Goal: Contribute content: Contribute content

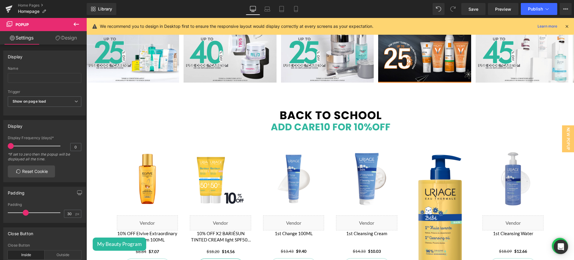
scroll to position [174, 0]
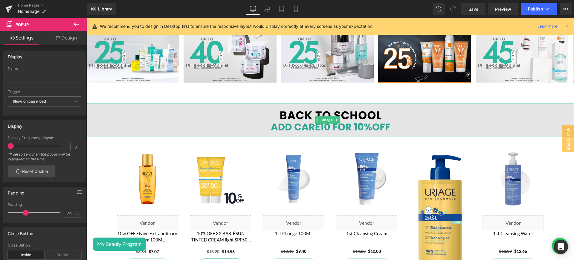
click at [276, 122] on img at bounding box center [330, 119] width 488 height 33
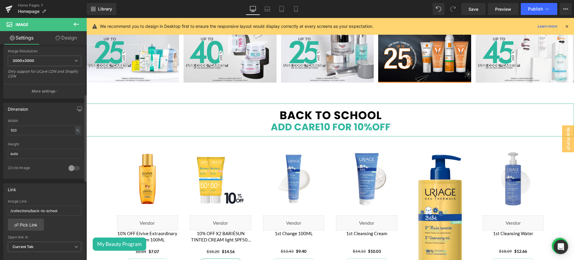
scroll to position [124, 0]
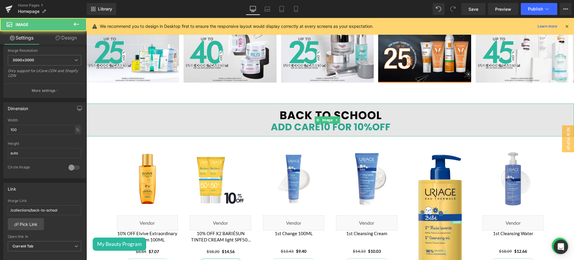
click at [374, 115] on img at bounding box center [330, 119] width 488 height 33
drag, startPoint x: 331, startPoint y: 120, endPoint x: 222, endPoint y: 119, distance: 108.5
click at [331, 120] on span "Image" at bounding box center [327, 119] width 13 height 7
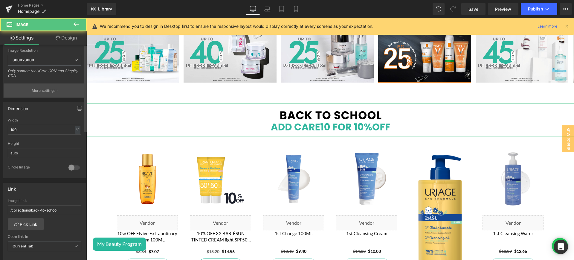
scroll to position [0, 0]
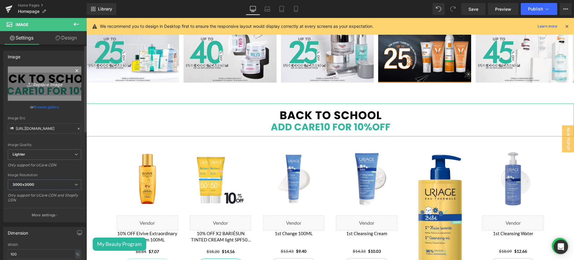
click at [39, 83] on icon "Replace Image" at bounding box center [45, 83] width 48 height 7
type input "C:\fakepath\End of Summer banner Desktop Strip Banner.png"
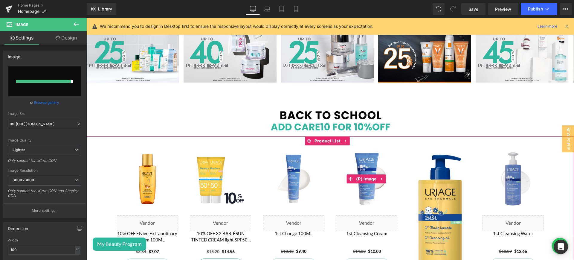
type input "[URL][DOMAIN_NAME]"
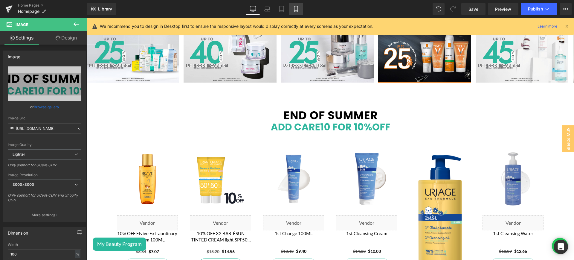
click at [297, 7] on icon at bounding box center [295, 9] width 3 height 6
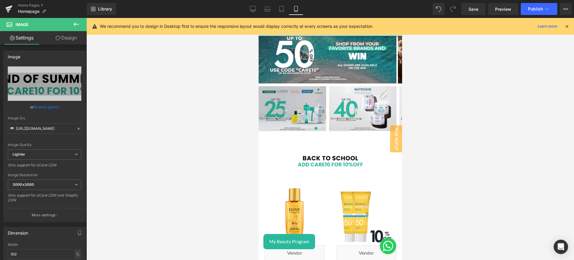
scroll to position [75, 0]
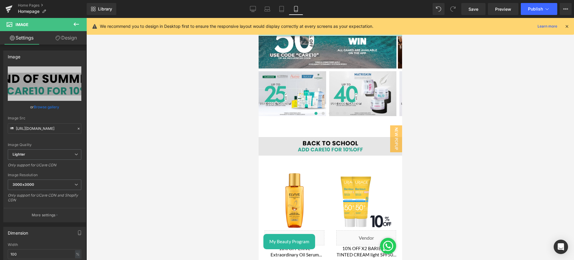
click at [339, 148] on div "Image" at bounding box center [330, 146] width 144 height 19
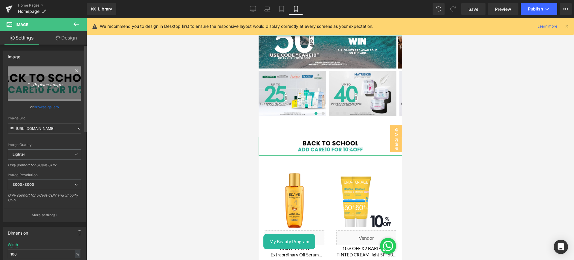
click at [48, 84] on icon "Replace Image" at bounding box center [45, 83] width 48 height 7
type input "C:\fakepath\End of Summer Mobile Strip Banner.png"
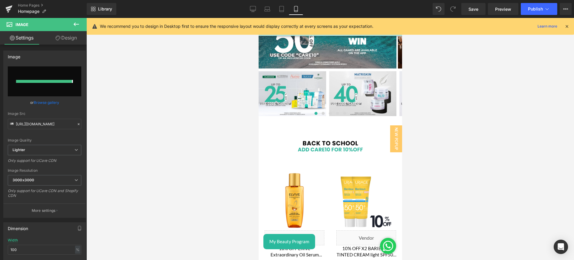
type input "[URL][DOMAIN_NAME]"
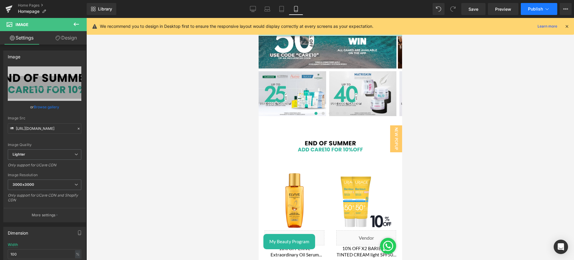
click at [533, 4] on button "Publish" at bounding box center [539, 9] width 36 height 12
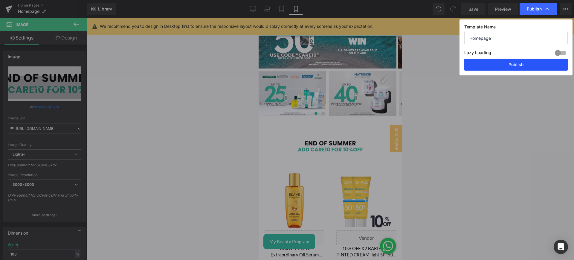
click at [514, 64] on button "Publish" at bounding box center [515, 65] width 103 height 12
